Goal: Task Accomplishment & Management: Complete application form

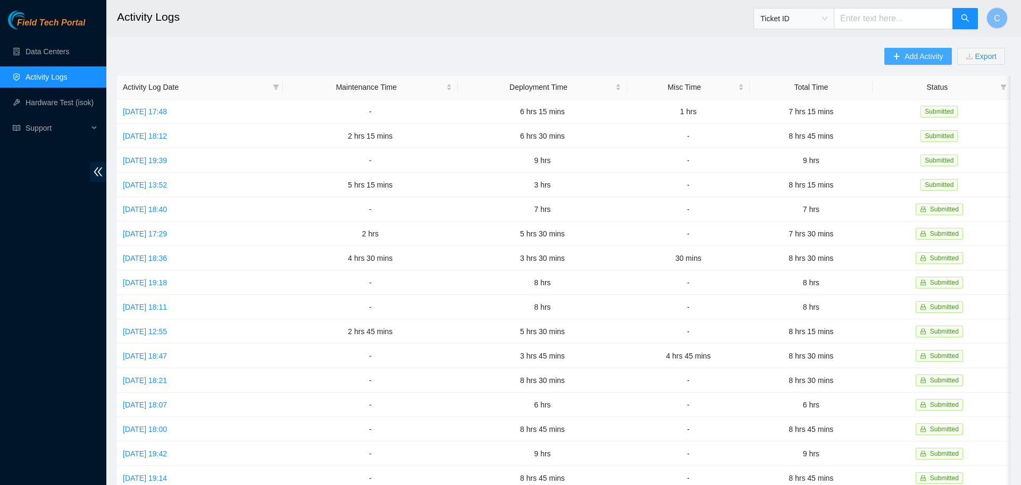
click at [904, 57] on span "Add Activity" at bounding box center [923, 56] width 38 height 12
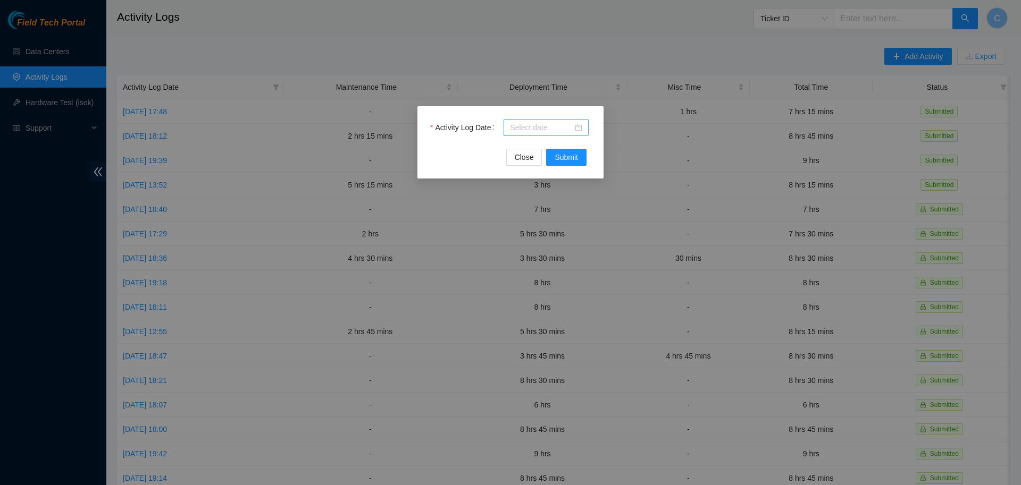
click at [549, 121] on div at bounding box center [545, 127] width 85 height 17
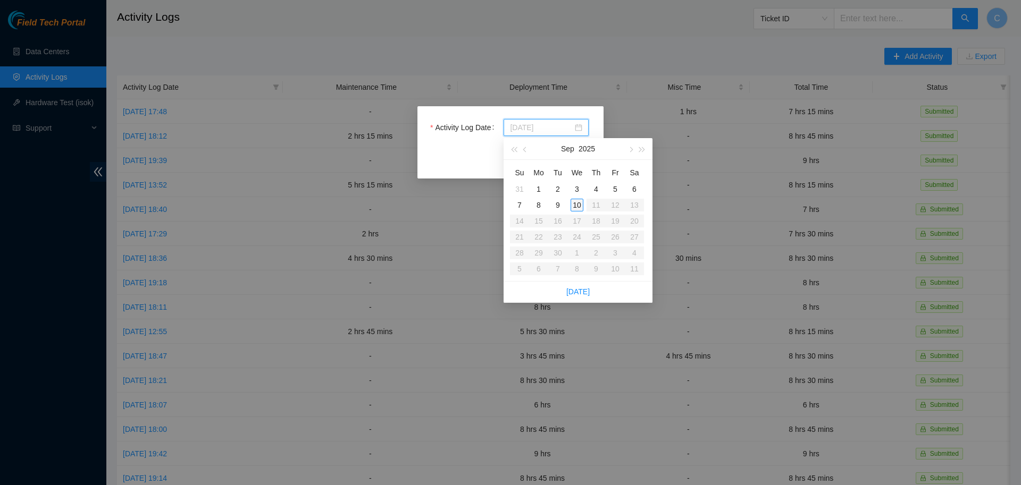
type input "[DATE]"
click at [577, 205] on div "10" at bounding box center [576, 205] width 13 height 13
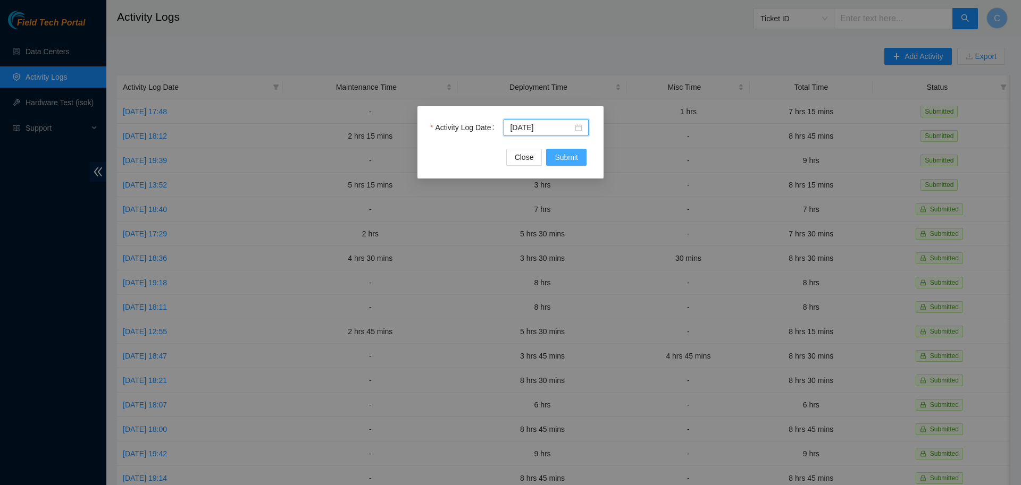
click at [566, 155] on span "Submit" at bounding box center [565, 157] width 23 height 12
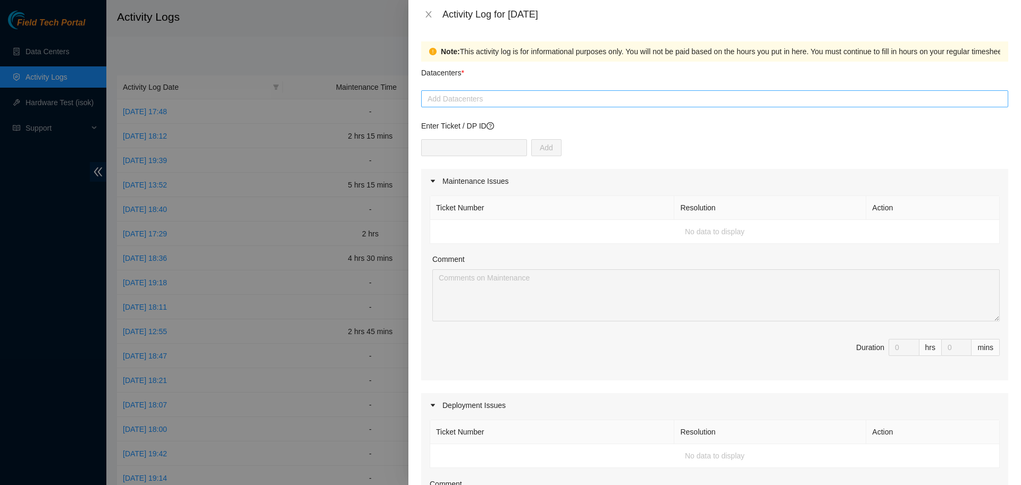
click at [531, 99] on div at bounding box center [715, 98] width 582 height 13
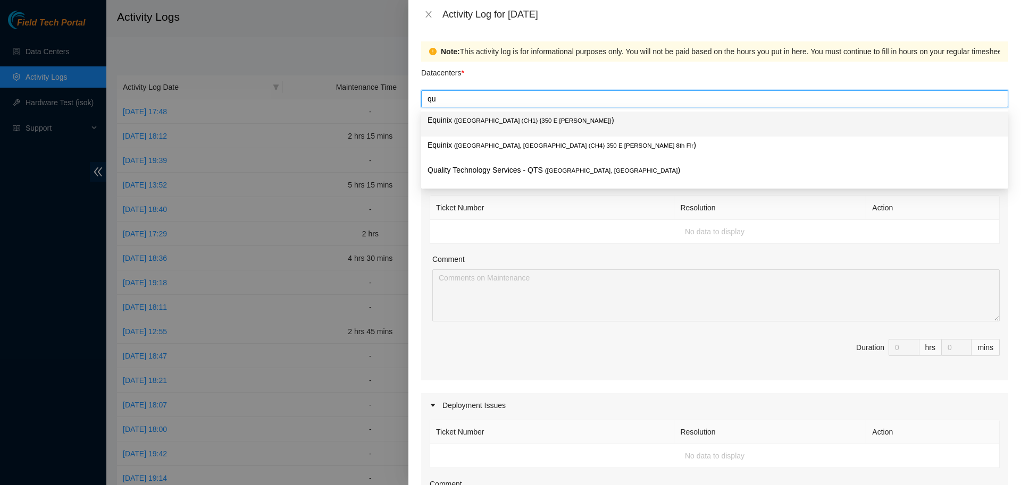
type input "qua"
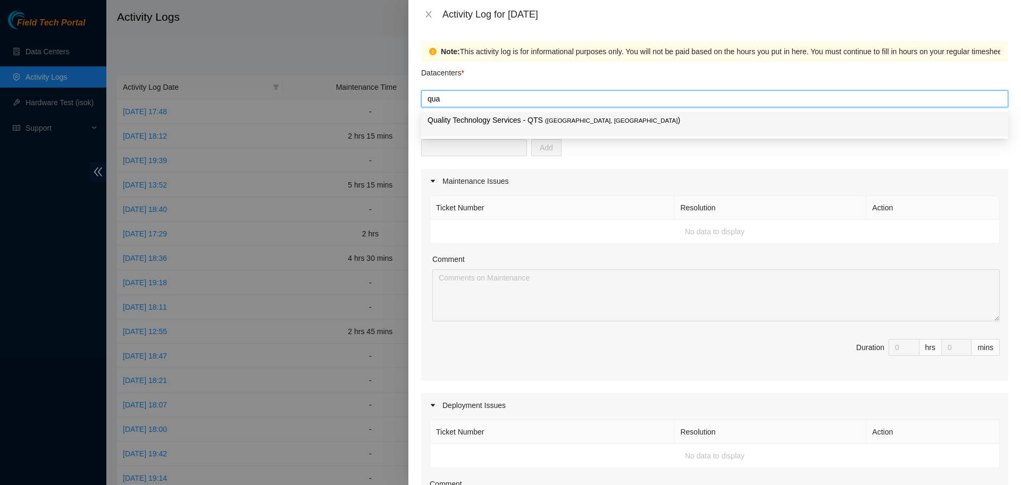
click at [535, 118] on p "Quality Technology Services - QTS ( [GEOGRAPHIC_DATA], [GEOGRAPHIC_DATA] )" at bounding box center [714, 120] width 574 height 12
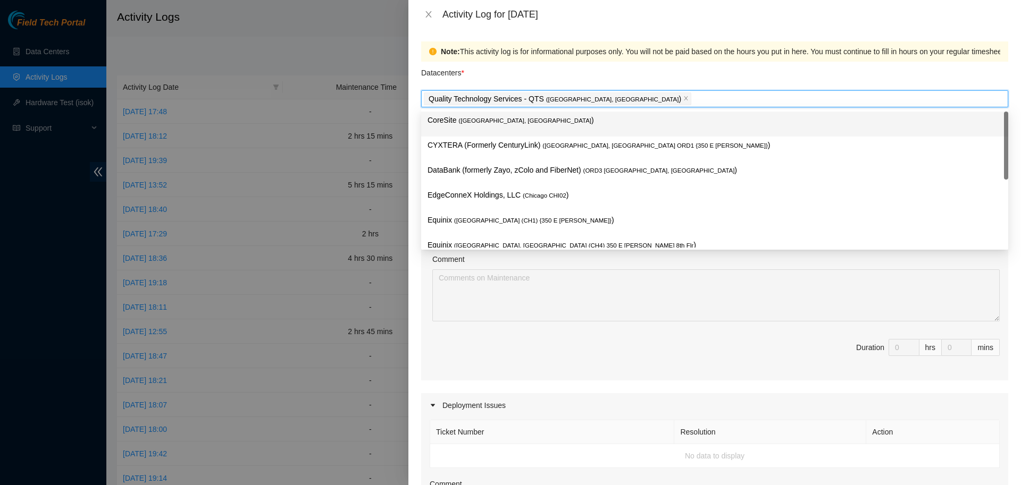
click at [619, 77] on div "Datacenters *" at bounding box center [714, 76] width 587 height 29
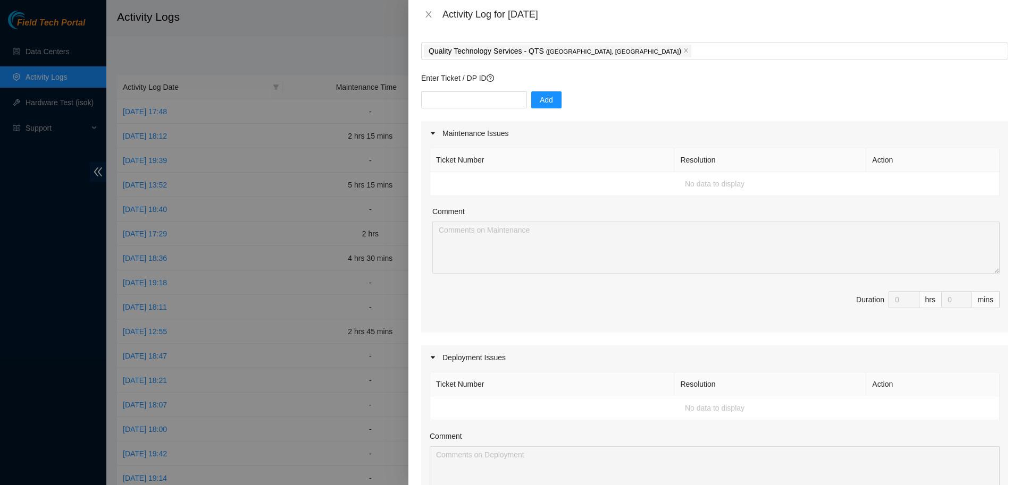
scroll to position [48, 0]
click at [488, 98] on input "text" at bounding box center [474, 99] width 106 height 17
paste input "DP79607"
type input "DP79607"
click at [541, 98] on span "Add" at bounding box center [546, 100] width 13 height 12
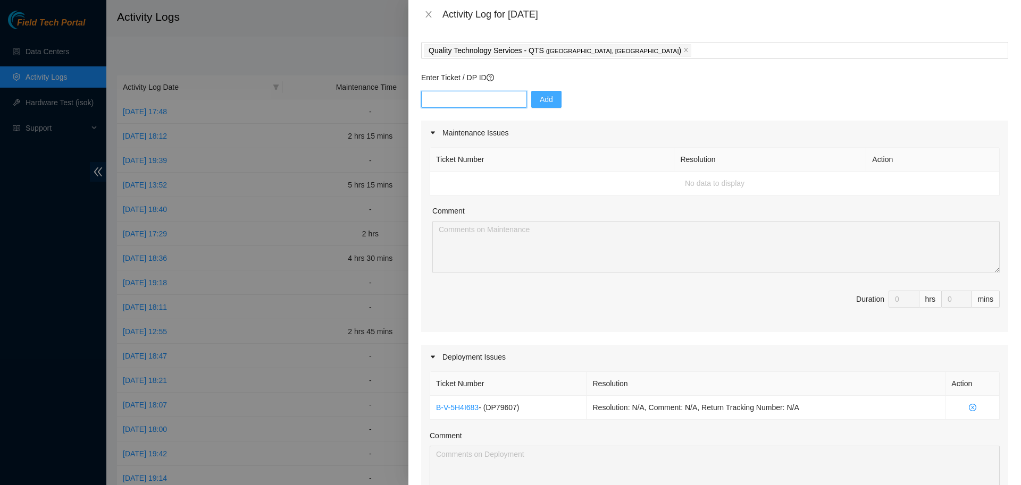
click at [474, 102] on input "text" at bounding box center [474, 99] width 106 height 17
paste input "DP77234"
type input "DP77234"
click at [540, 103] on span "Add" at bounding box center [546, 100] width 13 height 12
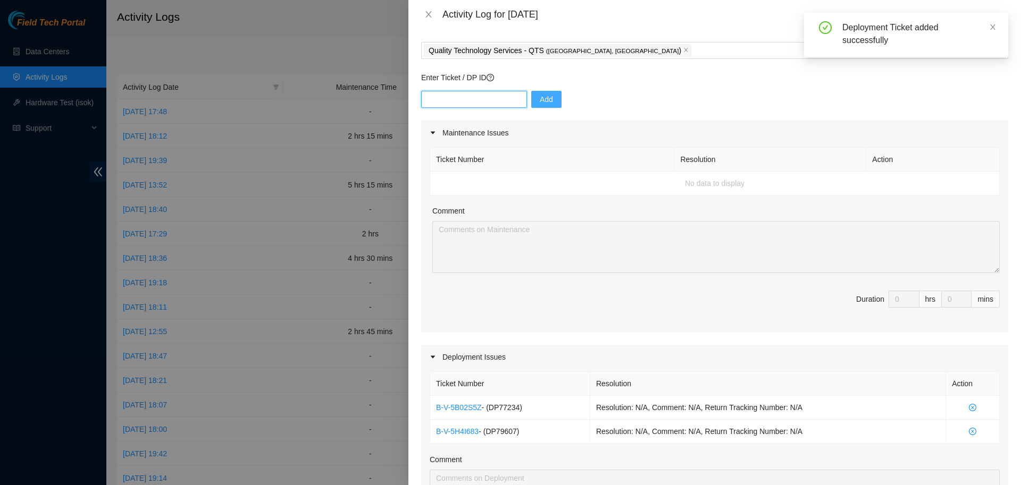
click at [485, 96] on input "text" at bounding box center [474, 99] width 106 height 17
paste input "DP83719"
type input "DP83719"
click at [542, 98] on span "Add" at bounding box center [546, 100] width 13 height 12
click at [464, 86] on div "Enter Ticket / DP ID Add" at bounding box center [714, 96] width 587 height 49
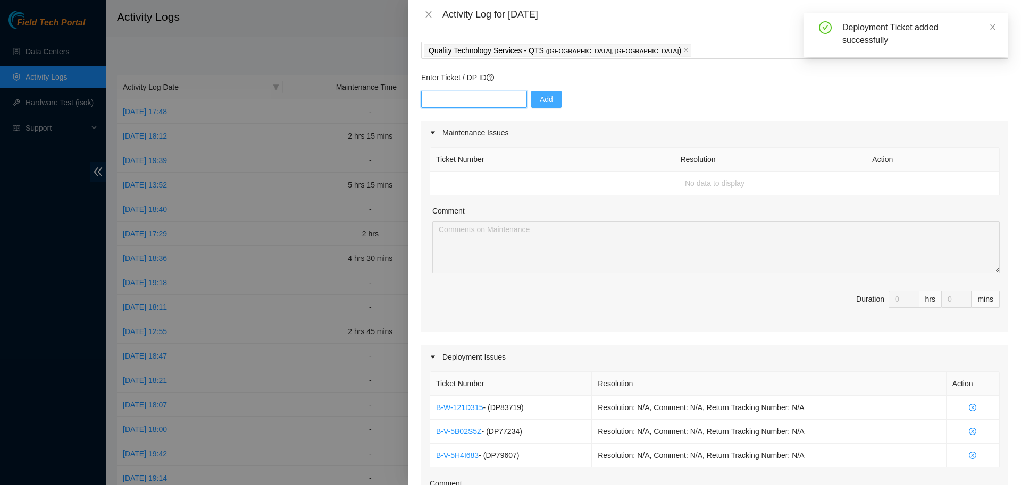
click at [466, 92] on input "text" at bounding box center [474, 99] width 106 height 17
paste input "DP83720"
type input "DP83720"
click at [540, 98] on span "Add" at bounding box center [546, 100] width 13 height 12
click at [491, 106] on input "text" at bounding box center [474, 99] width 106 height 17
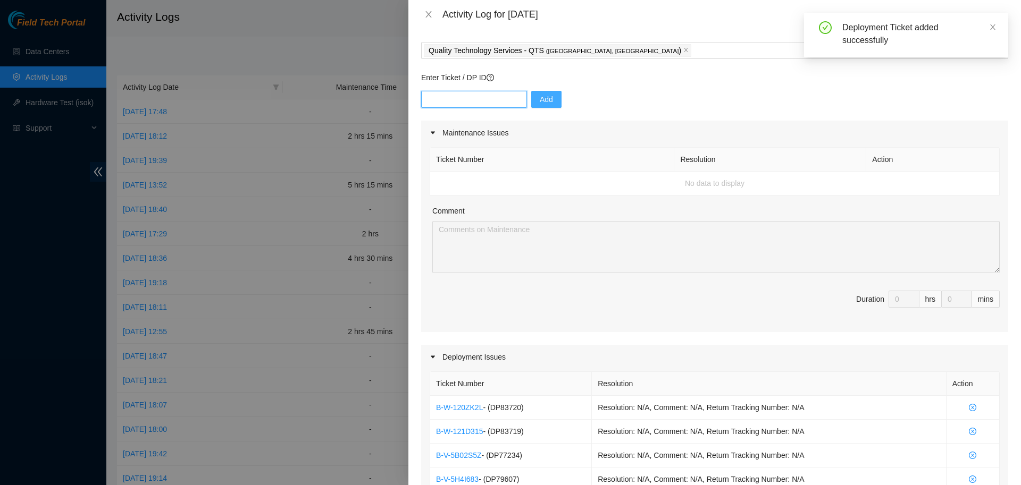
paste input "DP83721"
type input "DP83721"
click at [540, 95] on span "Add" at bounding box center [546, 100] width 13 height 12
click at [467, 98] on input "text" at bounding box center [474, 99] width 106 height 17
paste input "DP83722"
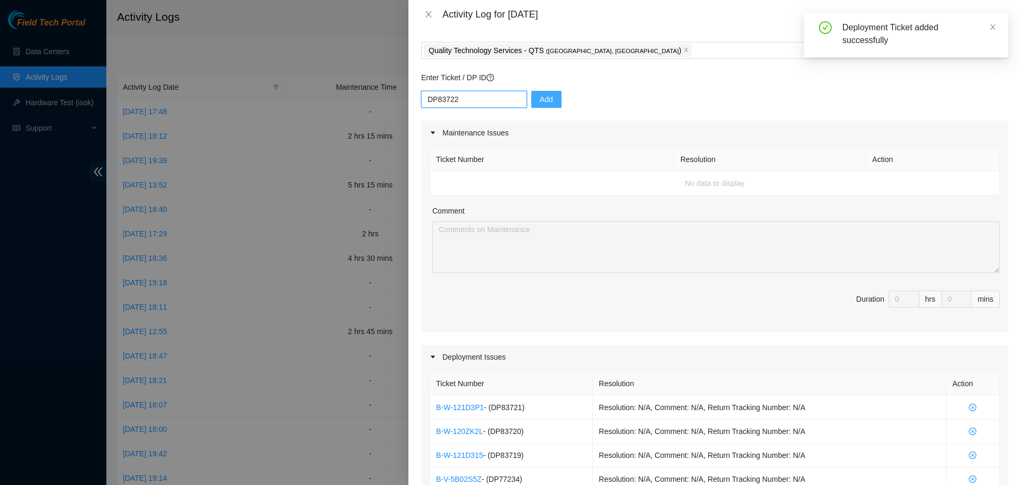
type input "DP83722"
click at [544, 98] on span "Add" at bounding box center [546, 100] width 13 height 12
click at [488, 95] on input "text" at bounding box center [474, 99] width 106 height 17
paste input "DP83723"
type input "DP83723"
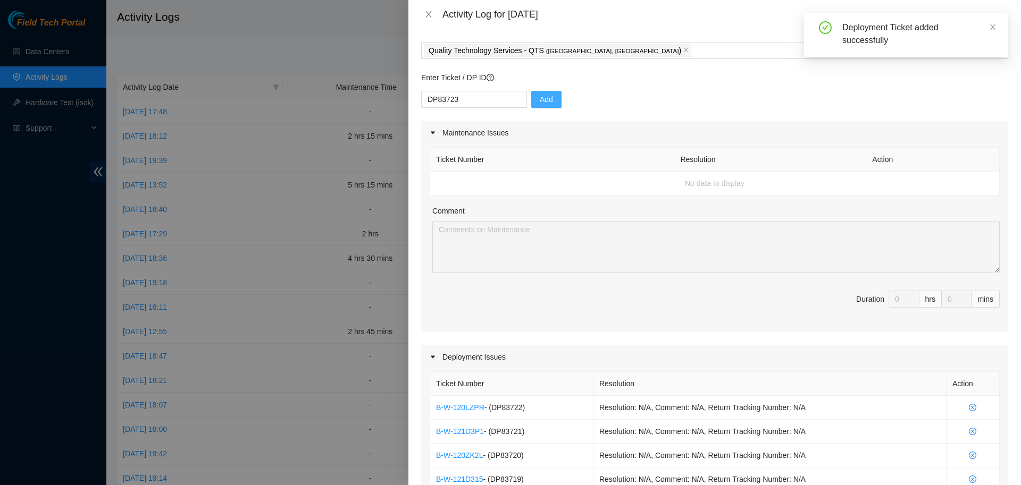
click at [540, 96] on span "Add" at bounding box center [546, 100] width 13 height 12
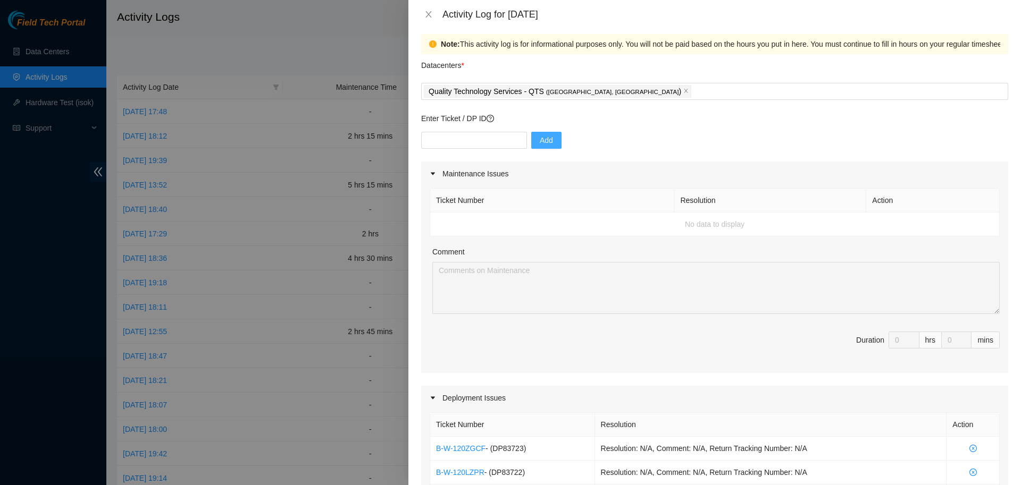
scroll to position [0, 0]
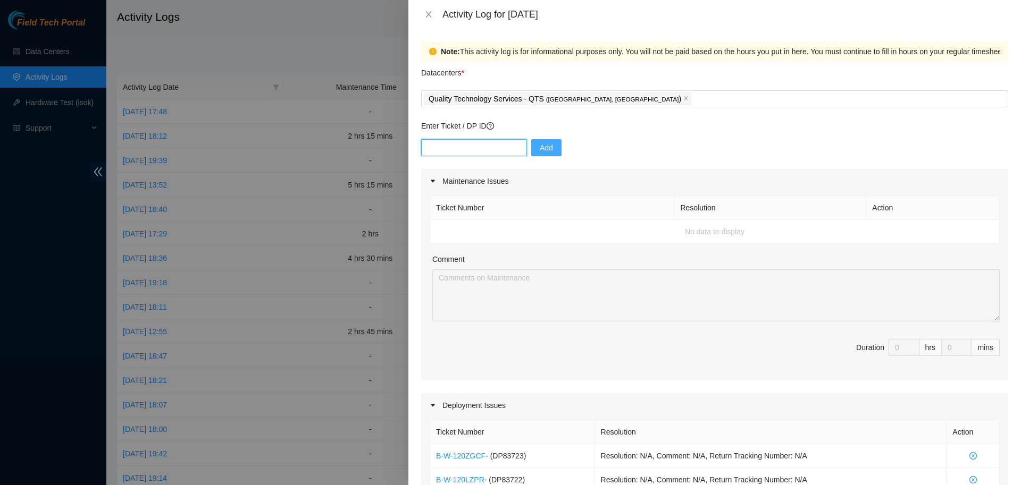
click at [463, 154] on input "text" at bounding box center [474, 147] width 106 height 17
paste input "DP79605"
type input "DP79605"
click at [540, 148] on span "Add" at bounding box center [546, 148] width 13 height 12
click at [491, 150] on input "text" at bounding box center [474, 147] width 106 height 17
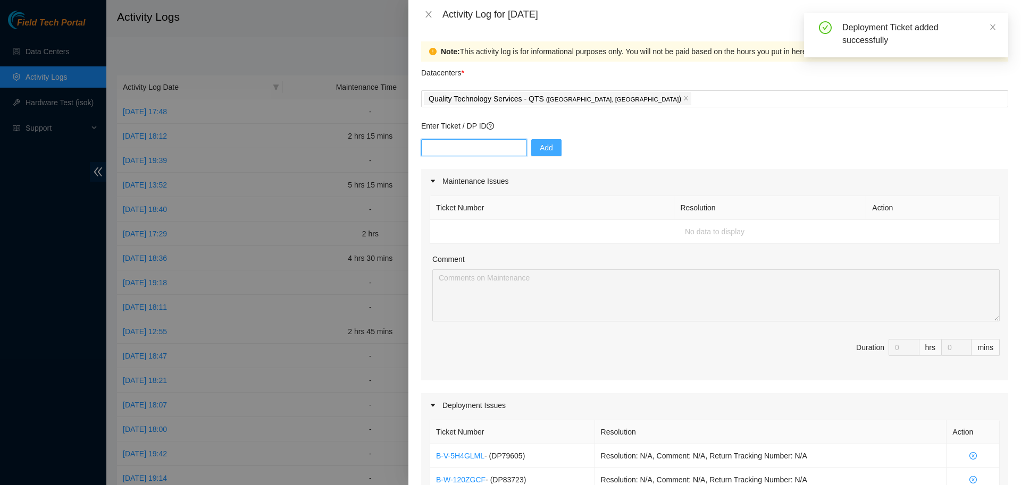
paste input "DP79608"
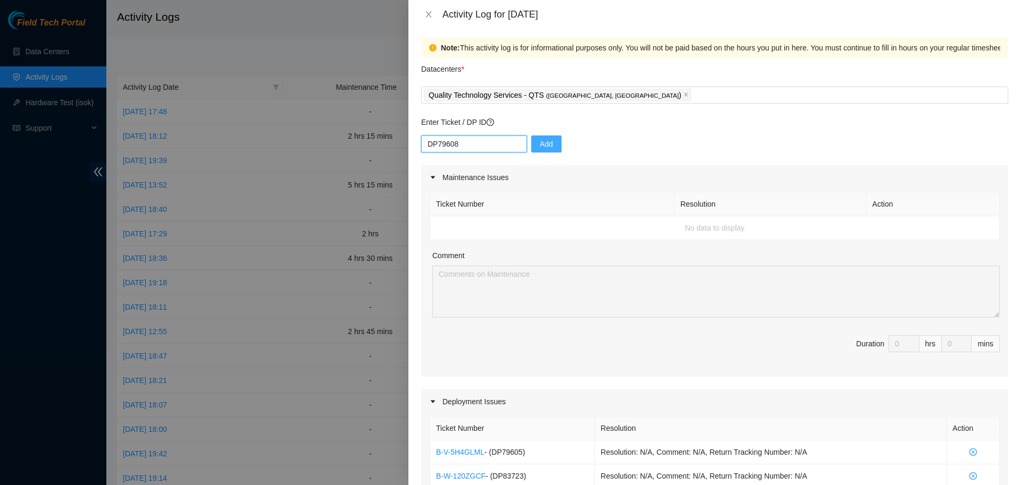
type input "DP79608"
click at [540, 142] on span "Add" at bounding box center [546, 144] width 13 height 12
click at [491, 144] on input "text" at bounding box center [474, 144] width 106 height 17
paste input "DP79607"
type input "DP79607"
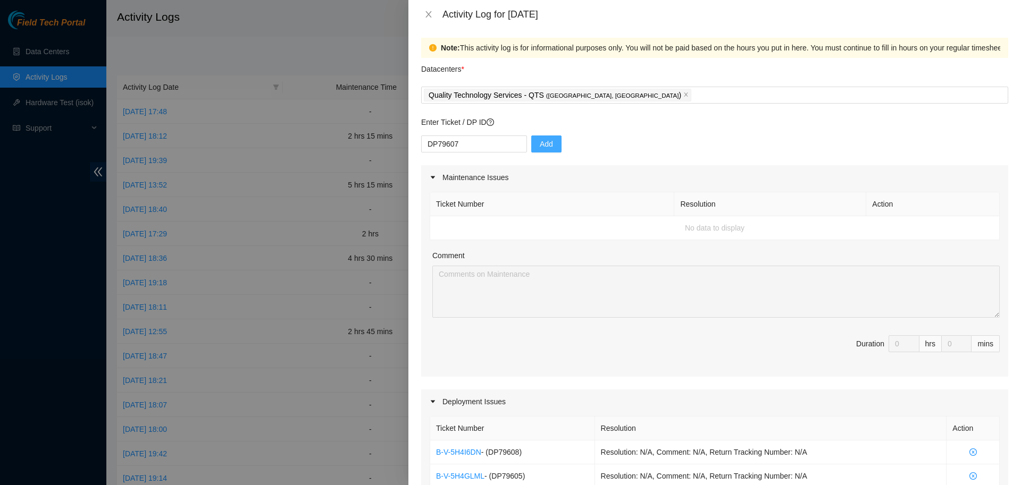
click at [531, 149] on button "Add" at bounding box center [546, 144] width 30 height 17
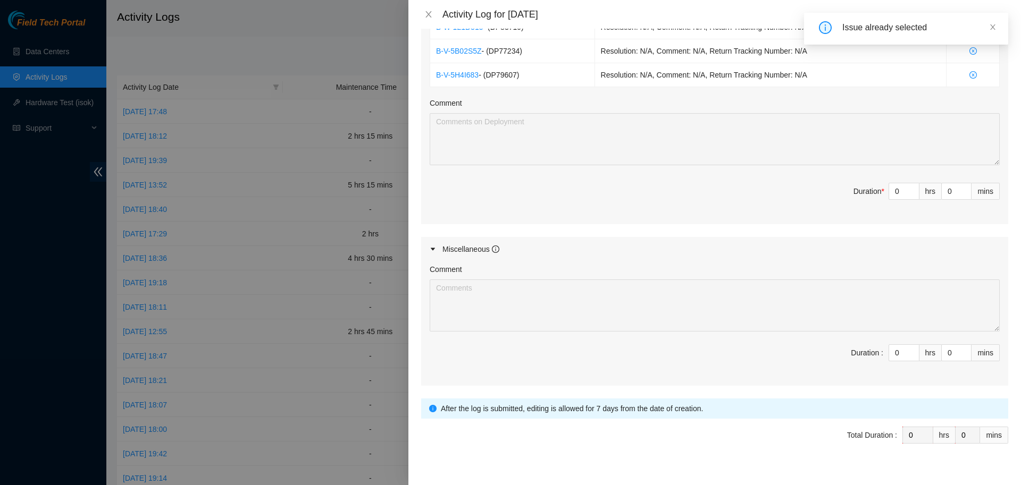
scroll to position [588, 0]
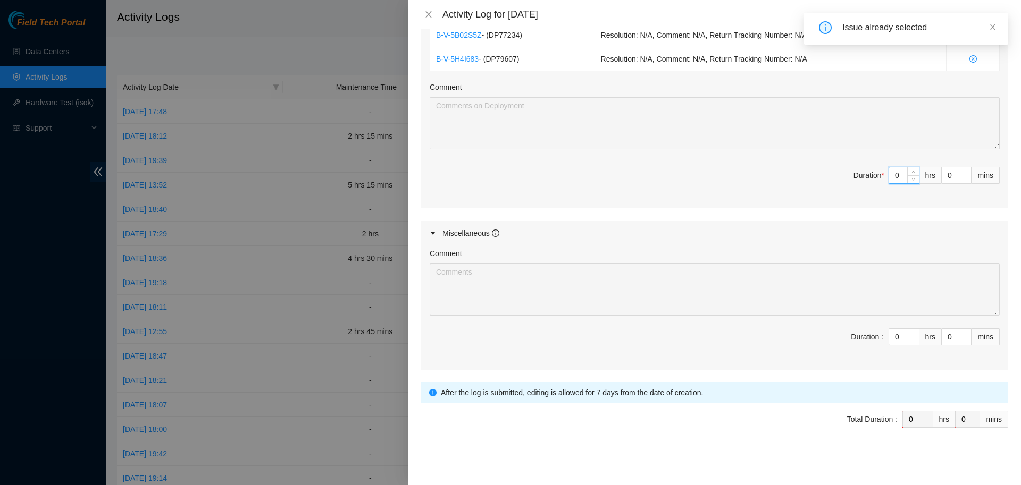
drag, startPoint x: 905, startPoint y: 178, endPoint x: 829, endPoint y: 182, distance: 76.7
click at [889, 182] on input "0" at bounding box center [904, 175] width 30 height 16
type input "8"
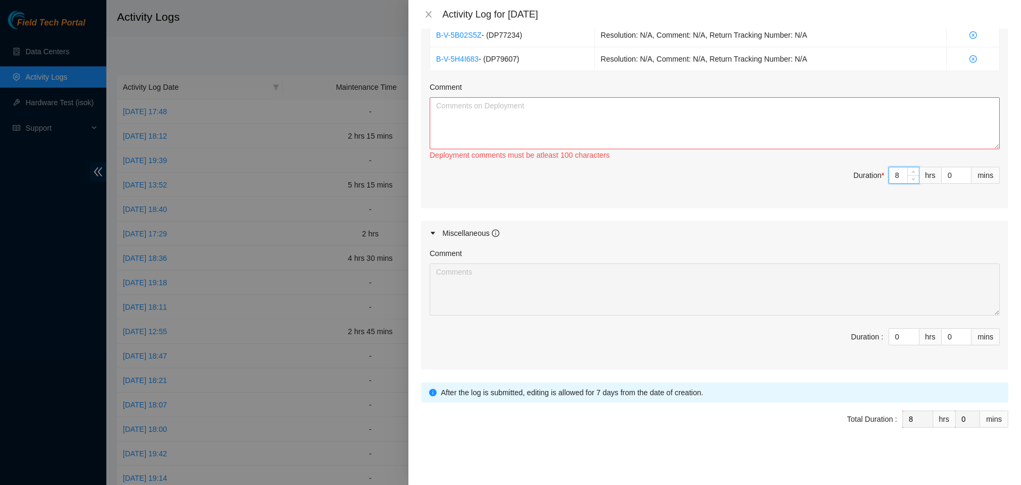
type input "8"
click at [736, 128] on textarea "Comment" at bounding box center [714, 123] width 570 height 52
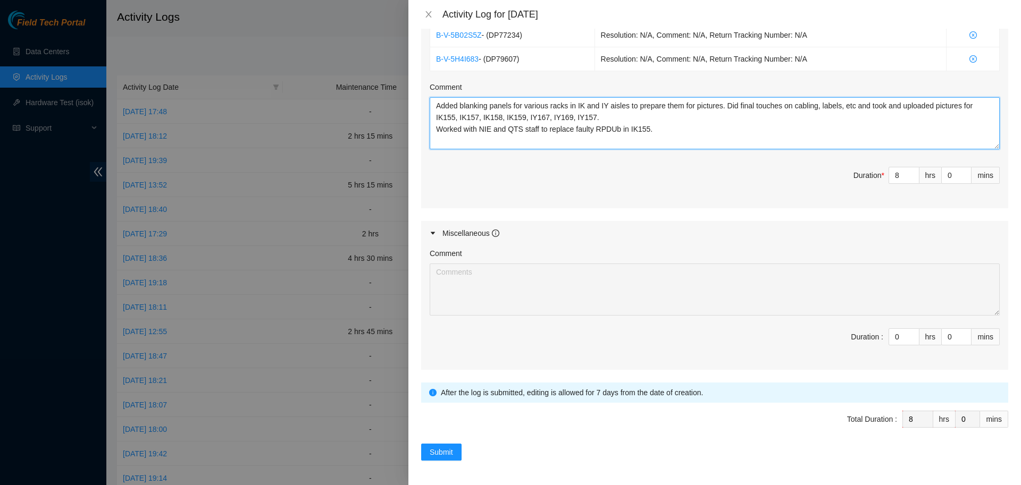
type textarea "Added blanking panels for various racks in IK and IY aisles to prepare them for…"
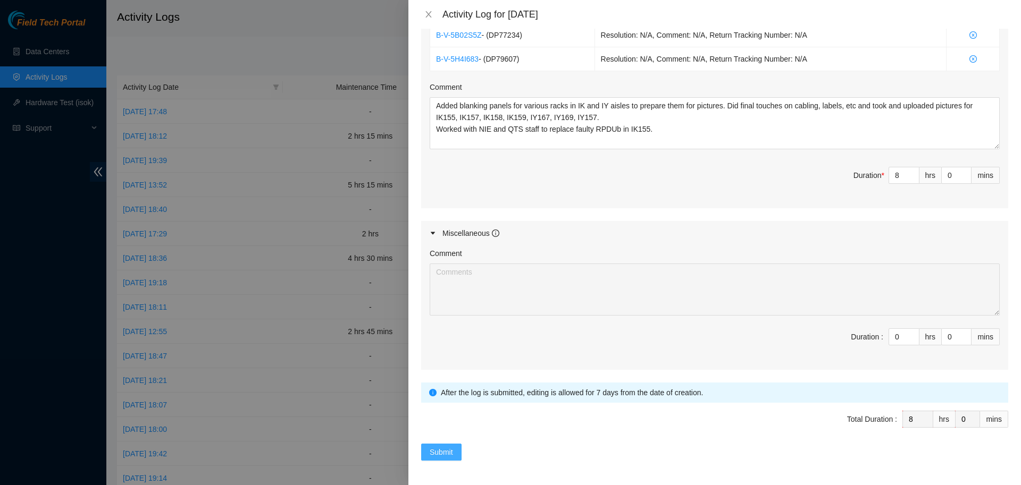
click at [439, 449] on span "Submit" at bounding box center [440, 452] width 23 height 12
